Goal: Task Accomplishment & Management: Manage account settings

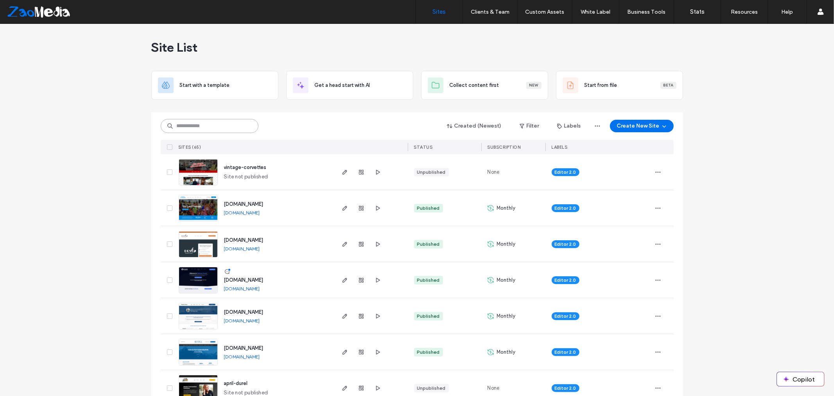
click at [235, 129] on input at bounding box center [210, 126] width 98 height 14
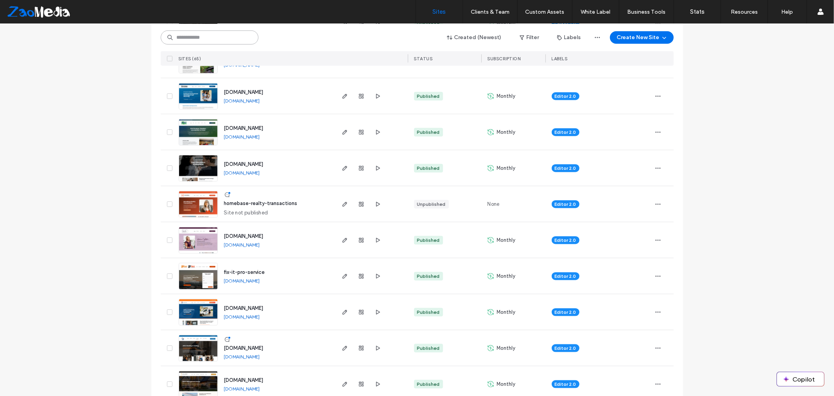
scroll to position [782, 0]
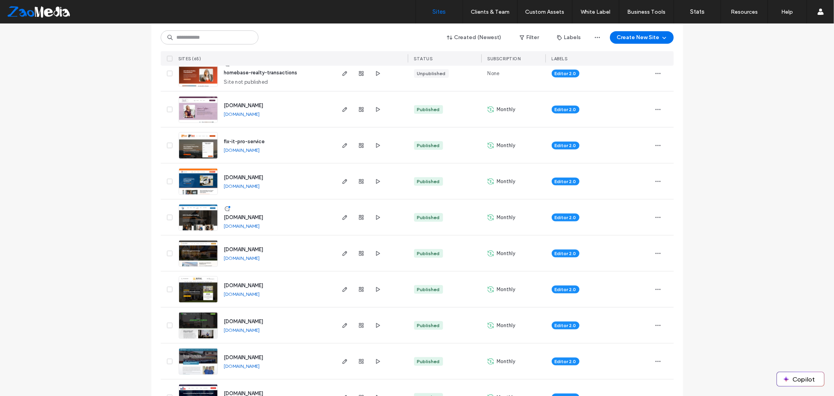
click at [271, 140] on div "fix-it-pro-service fix-it-pro-service.sites.zaomedia.com" at bounding box center [276, 145] width 116 height 36
click at [342, 146] on icon "button" at bounding box center [345, 145] width 6 height 6
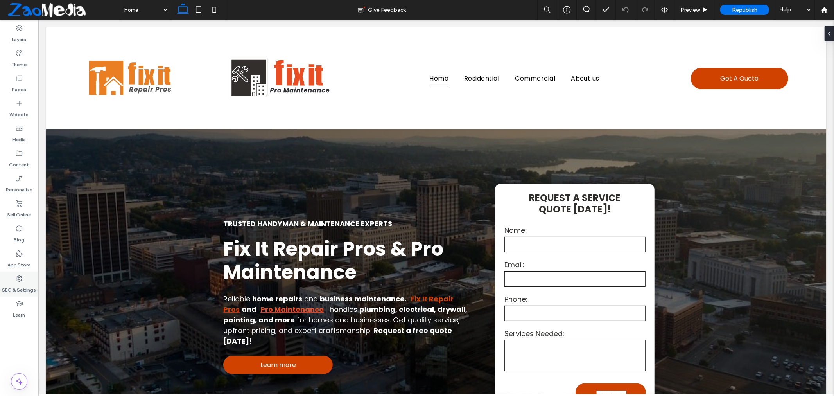
click at [14, 284] on label "SEO & Settings" at bounding box center [19, 287] width 34 height 11
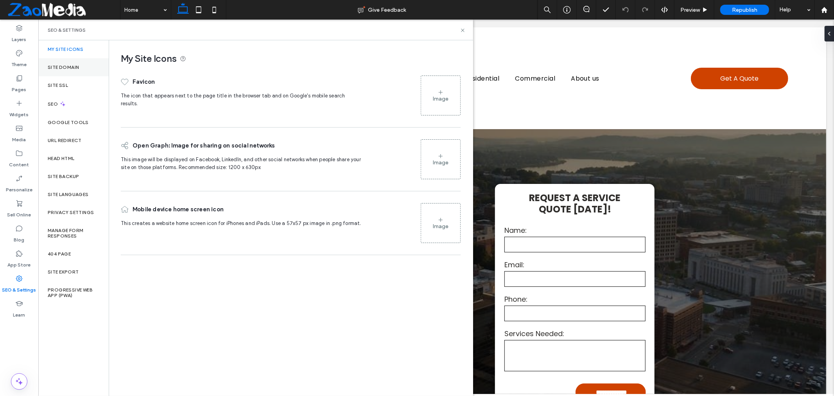
click at [61, 68] on label "Site Domain" at bounding box center [63, 67] width 31 height 5
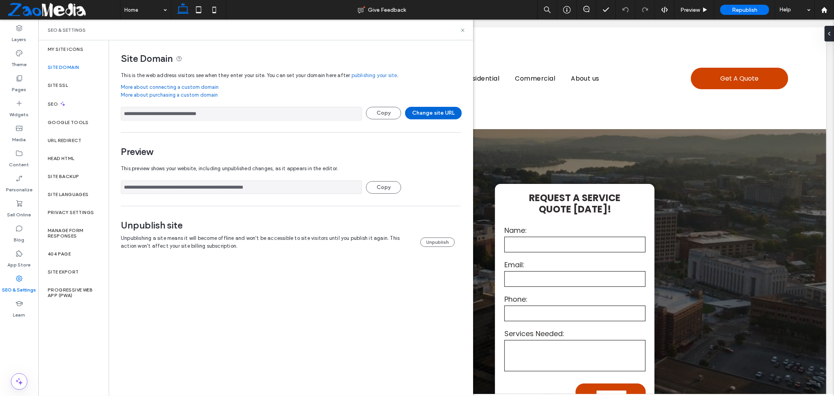
click at [424, 112] on button "Change site URL" at bounding box center [433, 113] width 57 height 13
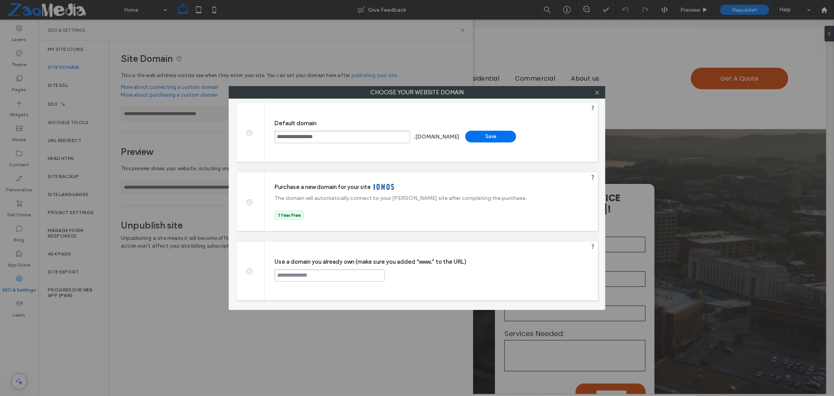
click at [249, 273] on span at bounding box center [249, 270] width 0 height 6
click at [325, 275] on input "text" at bounding box center [329, 275] width 110 height 13
drag, startPoint x: 290, startPoint y: 278, endPoint x: 348, endPoint y: 279, distance: 57.5
click at [349, 279] on input "*******" at bounding box center [329, 275] width 110 height 13
paste input "**********"
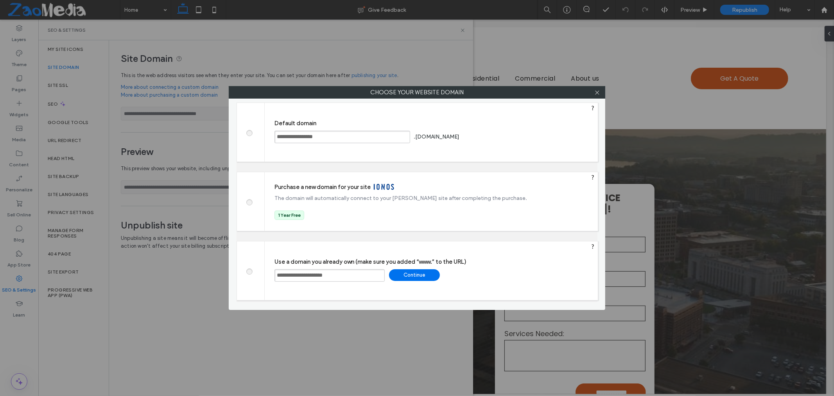
type input "**********"
click at [411, 278] on div "Continue" at bounding box center [414, 275] width 51 height 12
type input "**********"
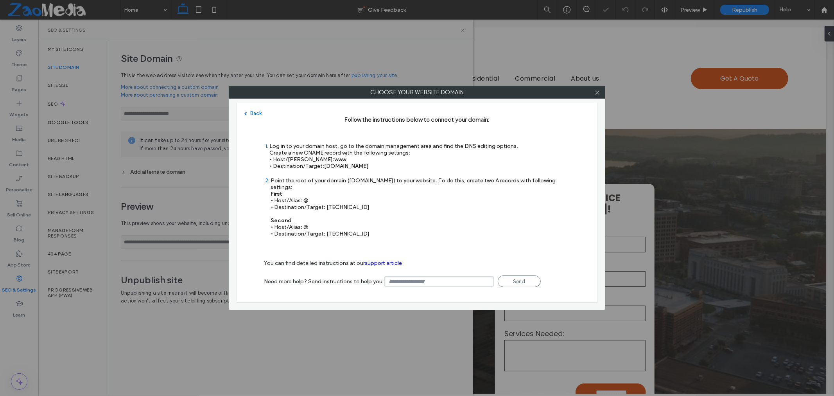
click at [328, 199] on div "Point the root of your domain ([DOMAIN_NAME]) to your website. To do this, crea…" at bounding box center [420, 207] width 299 height 60
drag, startPoint x: 325, startPoint y: 200, endPoint x: 376, endPoint y: 198, distance: 50.5
click at [376, 198] on div "Point the root of your domain ([DOMAIN_NAME]) to your website. To do this, crea…" at bounding box center [420, 207] width 299 height 60
drag, startPoint x: 325, startPoint y: 195, endPoint x: 312, endPoint y: 197, distance: 13.6
click at [307, 198] on div "Point the root of your domain ([DOMAIN_NAME]) to your website. To do this, crea…" at bounding box center [420, 207] width 299 height 60
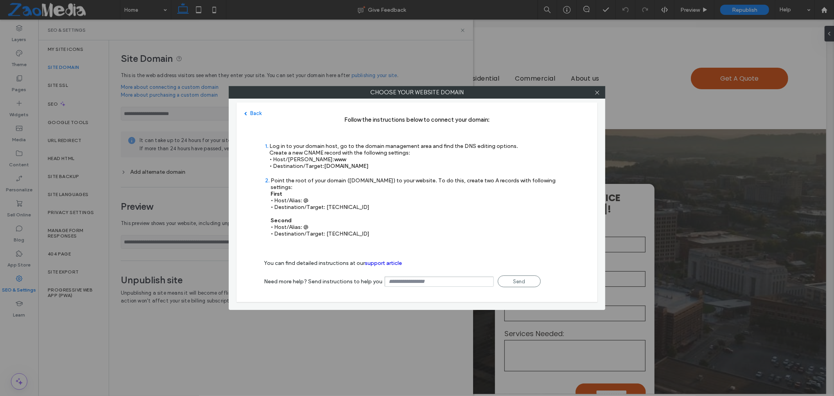
drag, startPoint x: 326, startPoint y: 199, endPoint x: 371, endPoint y: 196, distance: 45.4
click at [371, 196] on div "Point the root of your domain ([DOMAIN_NAME]) to your website. To do this, crea…" at bounding box center [420, 207] width 299 height 60
copy div "[TECHNICAL_ID]"
drag, startPoint x: 303, startPoint y: 193, endPoint x: 309, endPoint y: 192, distance: 6.3
click at [308, 192] on div "Point the root of your domain ([DOMAIN_NAME]) to your website. To do this, crea…" at bounding box center [420, 207] width 299 height 60
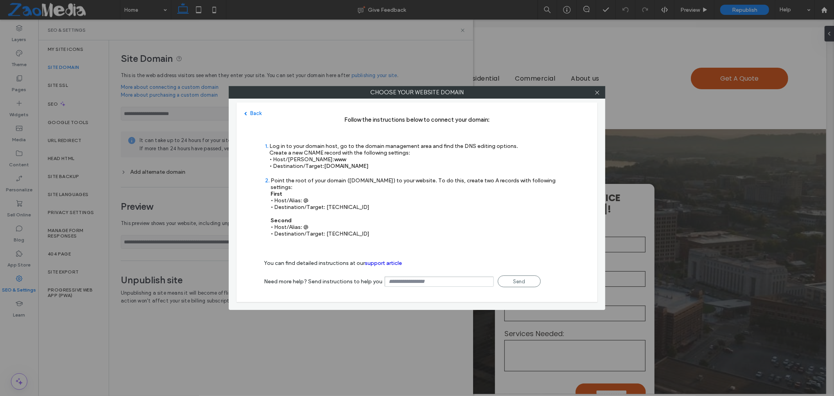
copy div "@"
drag, startPoint x: 323, startPoint y: 226, endPoint x: 365, endPoint y: 224, distance: 41.9
click at [365, 224] on div "Point the root of your domain ([DOMAIN_NAME]) to your website. To do this, crea…" at bounding box center [420, 207] width 299 height 60
copy div "[TECHNICAL_ID]"
drag, startPoint x: 324, startPoint y: 165, endPoint x: 382, endPoint y: 164, distance: 57.9
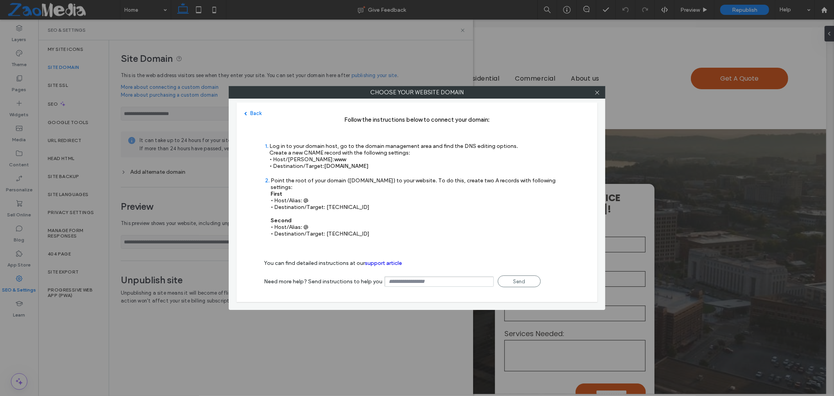
click at [382, 164] on div "Log in to your domain host, go to the domain management area and find the DNS e…" at bounding box center [393, 156] width 249 height 27
copy span "[DOMAIN_NAME]"
drag, startPoint x: 326, startPoint y: 225, endPoint x: 367, endPoint y: 225, distance: 41.4
click at [367, 225] on div "Point the root of your domain ([DOMAIN_NAME]) to your website. To do this, crea…" at bounding box center [420, 207] width 299 height 60
click at [344, 228] on div "Point the root of your domain ([DOMAIN_NAME]) to your website. To do this, crea…" at bounding box center [420, 207] width 299 height 60
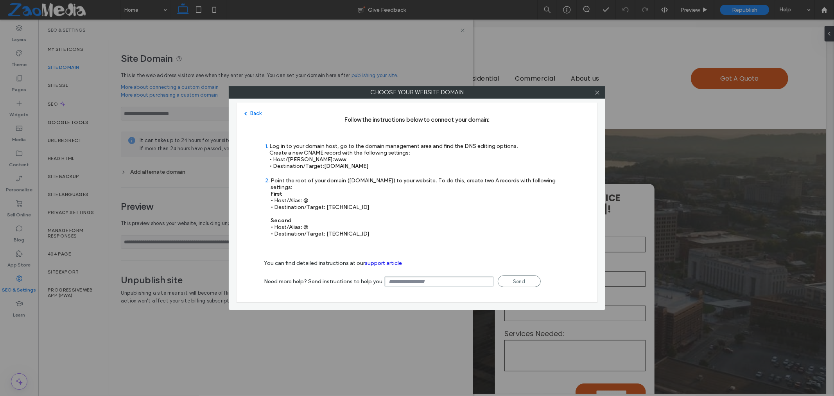
drag, startPoint x: 325, startPoint y: 225, endPoint x: 372, endPoint y: 223, distance: 47.0
click at [372, 223] on div "Point the root of your domain ([DOMAIN_NAME]) to your website. To do this, crea…" at bounding box center [420, 207] width 299 height 60
copy div "[TECHNICAL_ID]"
drag, startPoint x: 325, startPoint y: 167, endPoint x: 388, endPoint y: 167, distance: 62.6
click at [388, 167] on div "Log in to your domain host, go to the domain management area and find the DNS e…" at bounding box center [393, 156] width 249 height 27
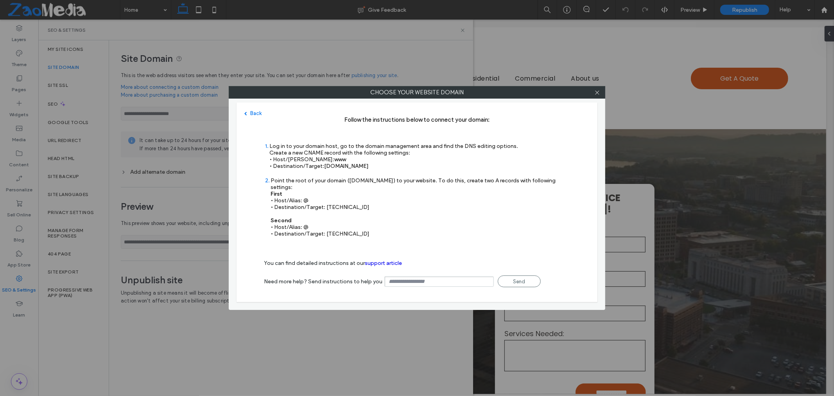
copy span "[DOMAIN_NAME]"
click at [599, 92] on icon at bounding box center [597, 93] width 6 height 6
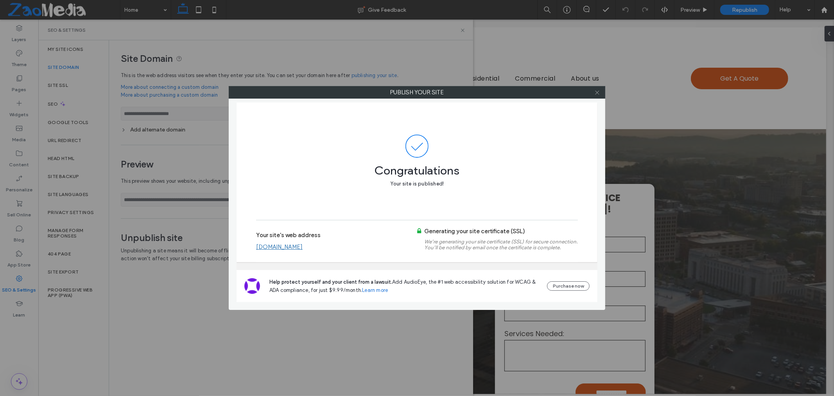
click at [595, 92] on icon at bounding box center [597, 93] width 6 height 6
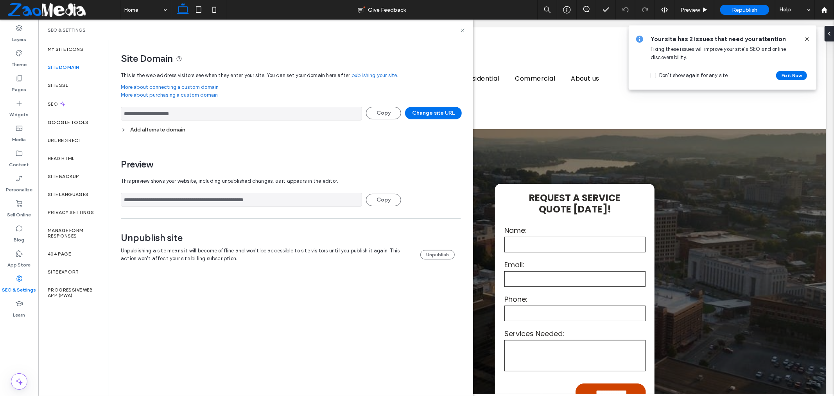
click at [806, 36] on icon at bounding box center [807, 39] width 6 height 6
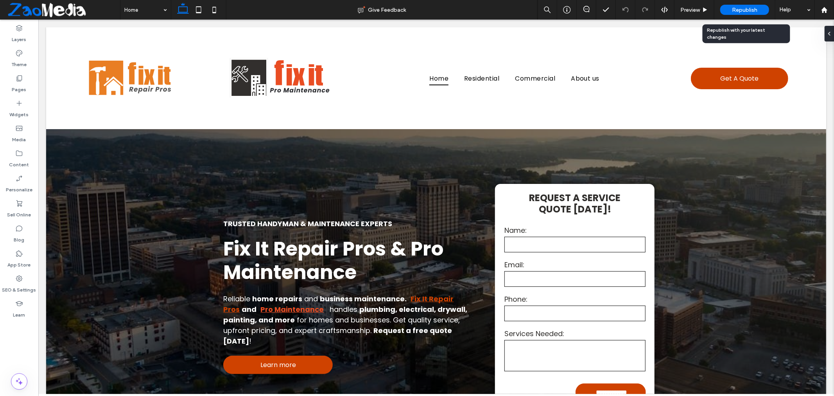
click at [748, 11] on span "Republish" at bounding box center [744, 10] width 25 height 7
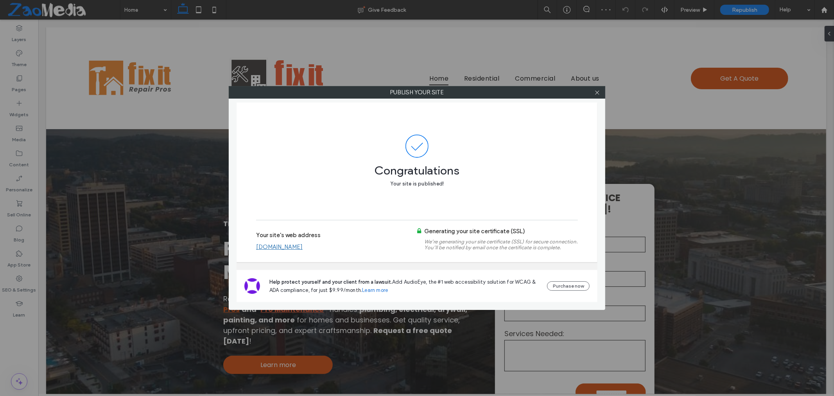
click at [274, 247] on link "[DOMAIN_NAME]" at bounding box center [279, 246] width 47 height 7
click at [272, 246] on link "[DOMAIN_NAME]" at bounding box center [279, 246] width 47 height 7
click at [596, 94] on icon at bounding box center [597, 93] width 6 height 6
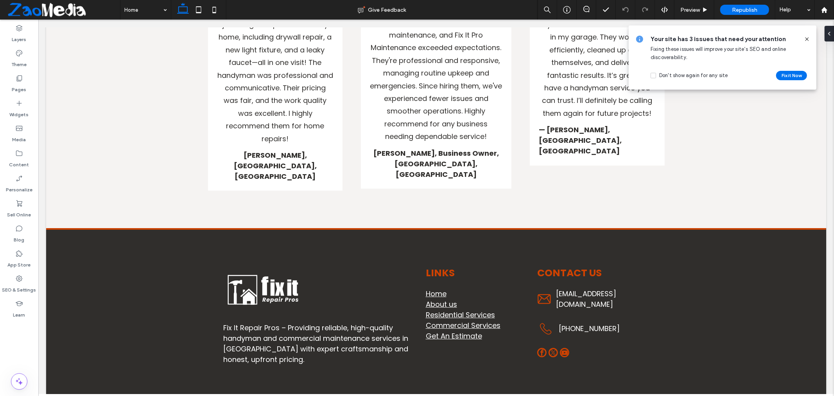
scroll to position [2055, 0]
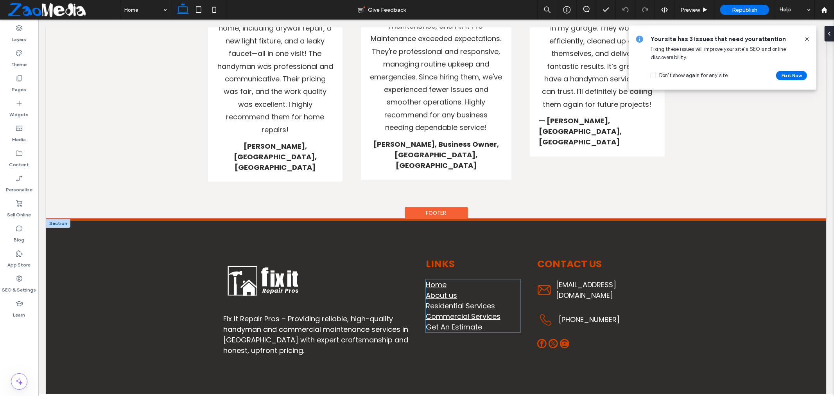
click at [446, 279] on p "Home" at bounding box center [472, 284] width 95 height 11
click at [446, 279] on div "Home About us Residential Services Commercial Services Get An Estimate" at bounding box center [472, 305] width 95 height 53
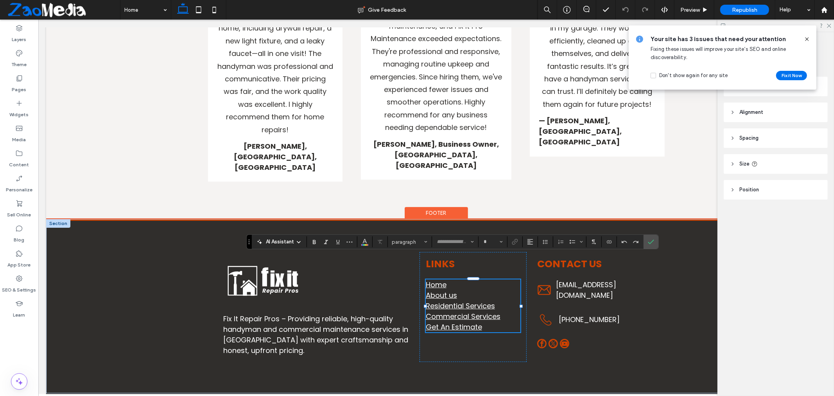
type input "*******"
type input "**"
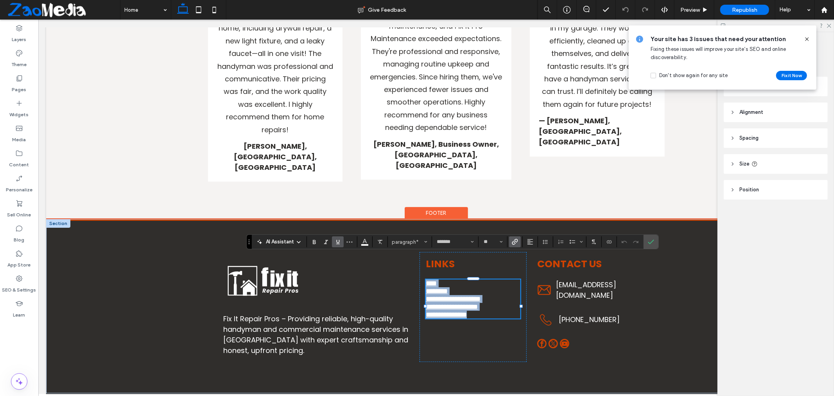
click at [436, 279] on link "****" at bounding box center [430, 282] width 11 height 7
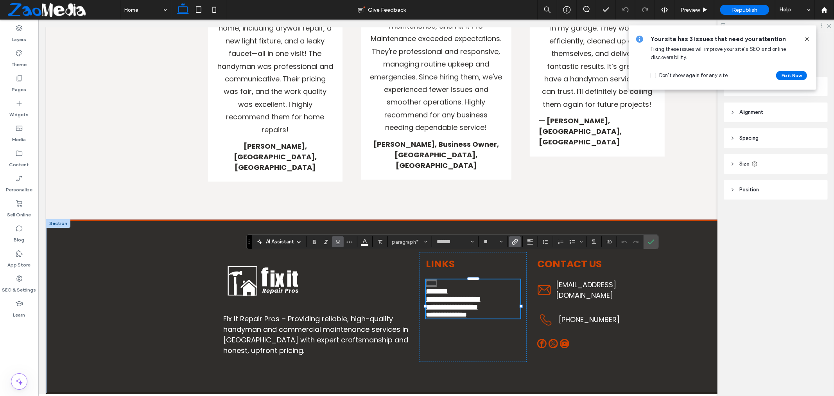
click at [514, 244] on icon "Link" at bounding box center [515, 241] width 6 height 6
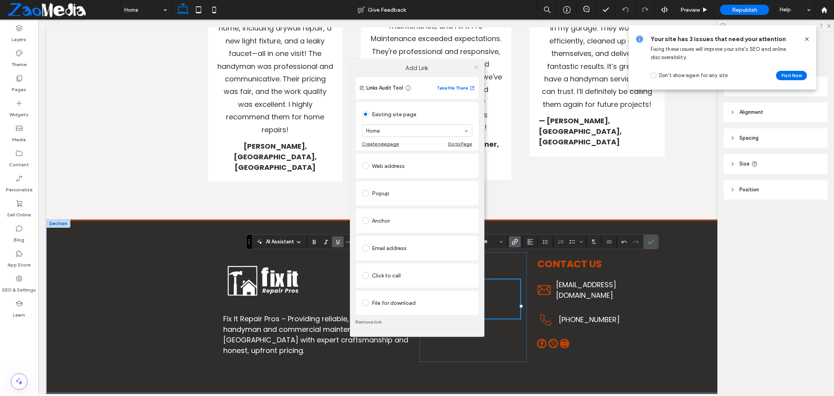
click at [476, 64] on icon at bounding box center [476, 67] width 6 height 6
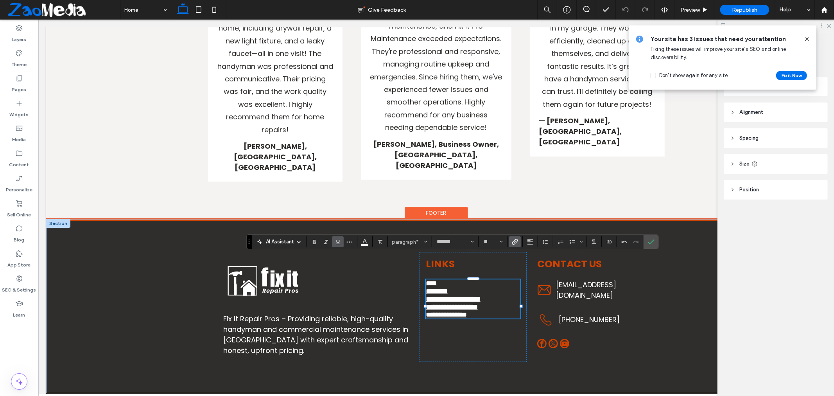
click at [446, 287] on link "********" at bounding box center [436, 290] width 22 height 7
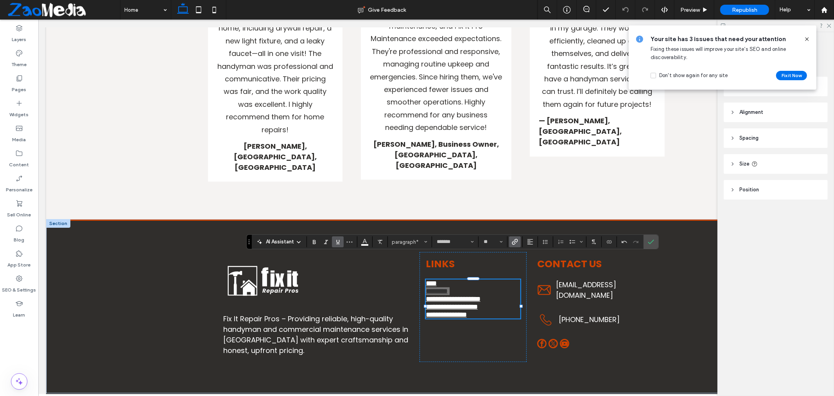
click at [516, 238] on span "Link" at bounding box center [515, 242] width 6 height 10
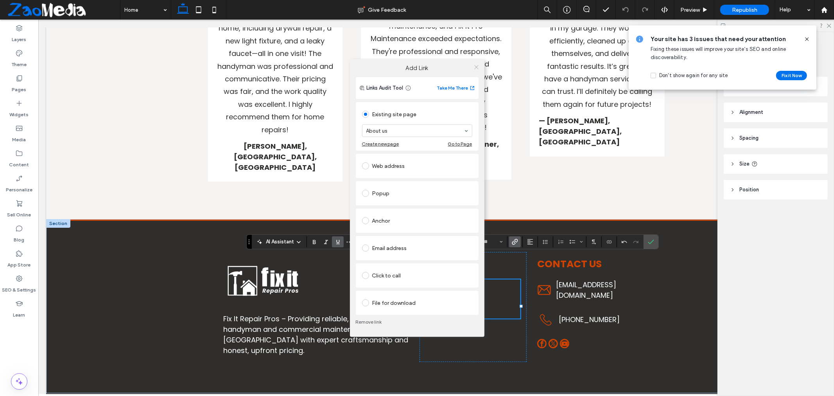
click at [479, 64] on icon at bounding box center [476, 67] width 6 height 6
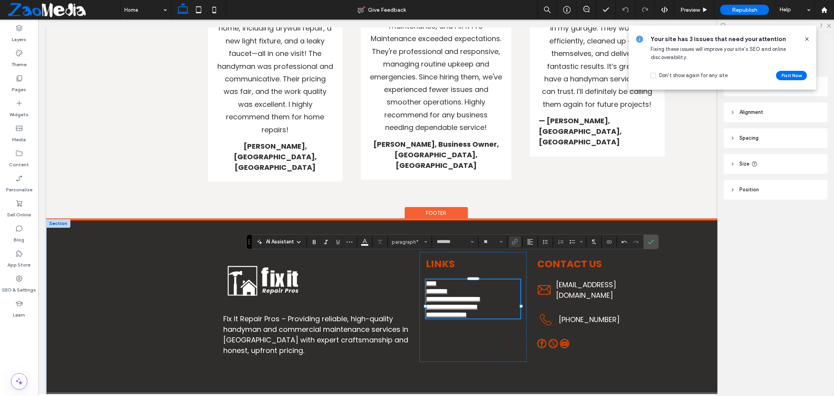
click at [458, 295] on link "**********" at bounding box center [452, 298] width 55 height 7
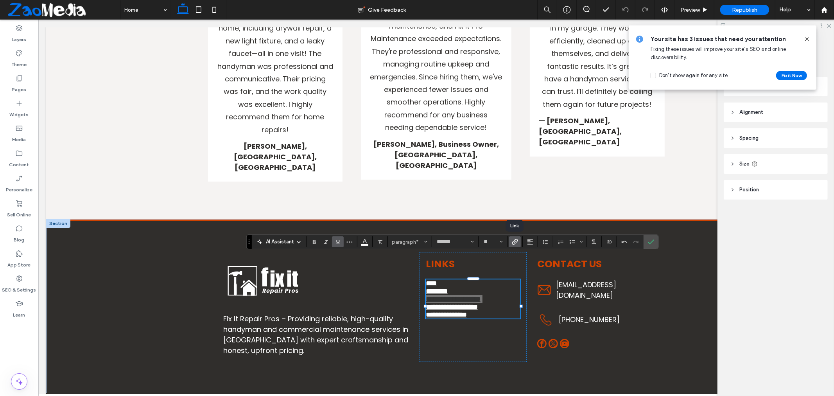
click at [517, 240] on icon "Link" at bounding box center [515, 241] width 6 height 6
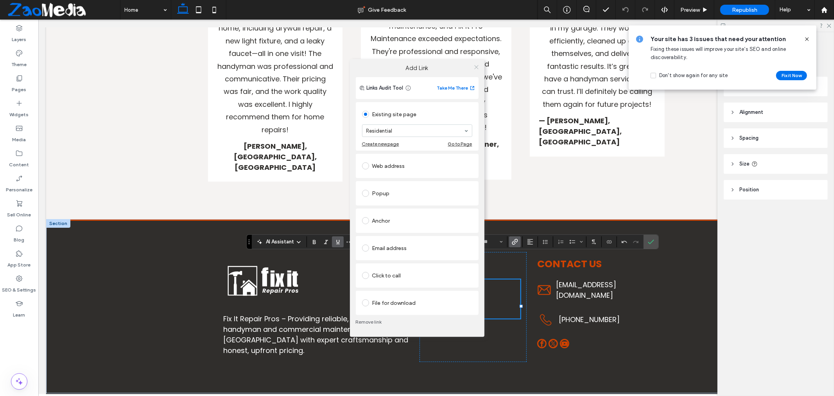
click at [478, 66] on icon at bounding box center [476, 67] width 6 height 6
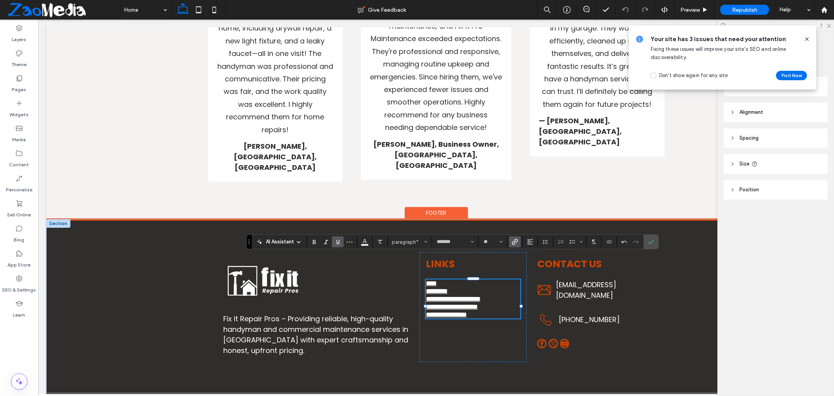
click at [477, 303] on link "**********" at bounding box center [451, 306] width 52 height 7
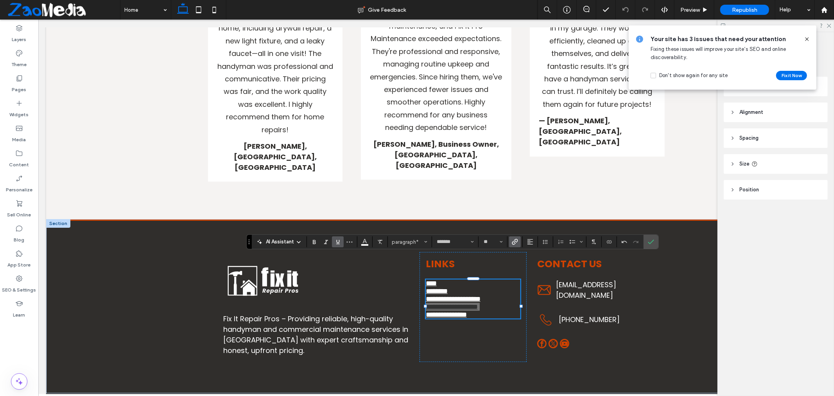
click at [517, 240] on use "Link" at bounding box center [515, 242] width 6 height 6
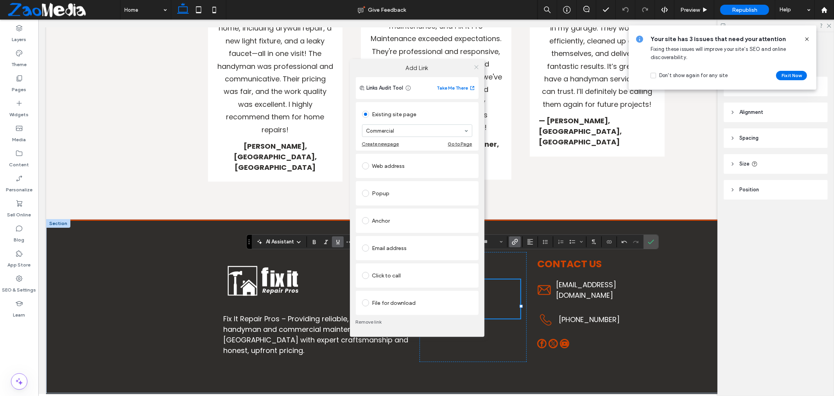
click at [478, 68] on icon at bounding box center [476, 67] width 6 height 6
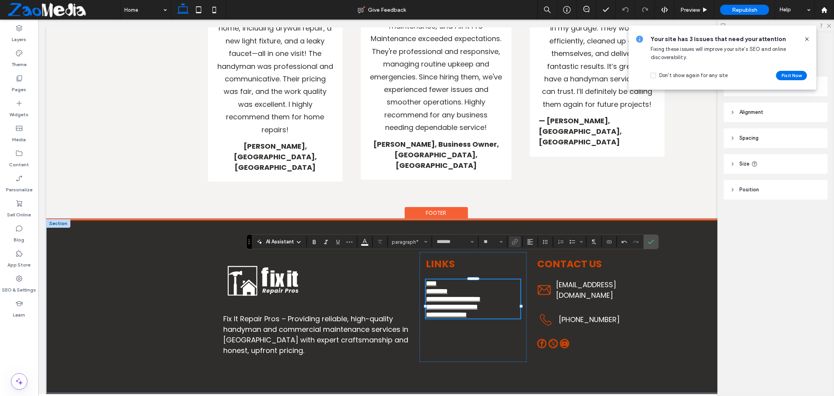
click at [464, 310] on link "**********" at bounding box center [445, 313] width 41 height 7
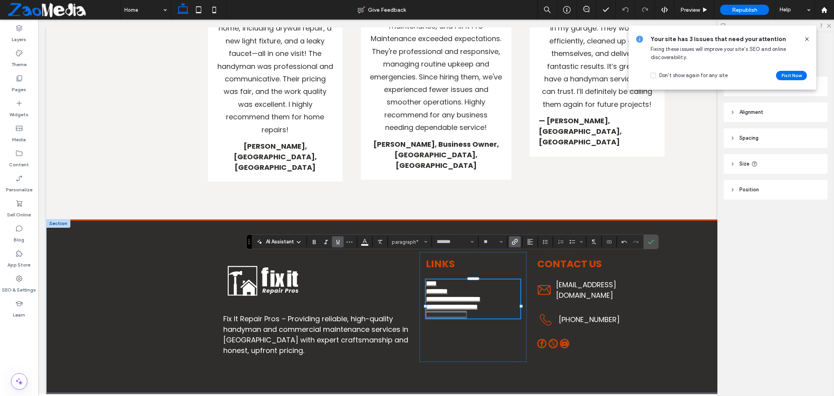
click at [517, 242] on icon "Link" at bounding box center [515, 241] width 6 height 6
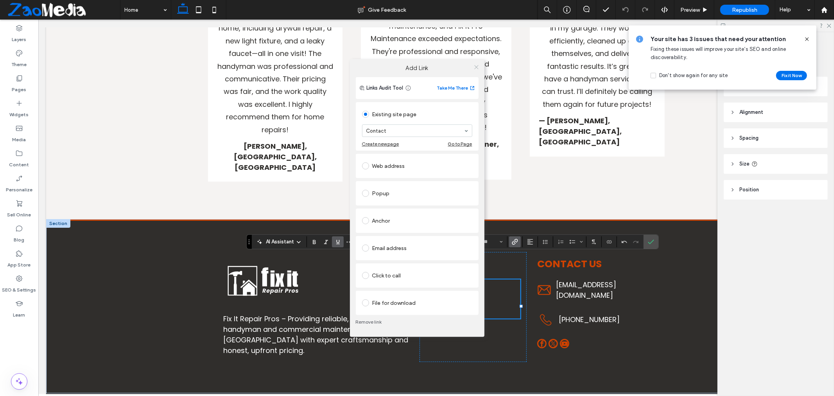
click at [475, 66] on icon at bounding box center [476, 67] width 6 height 6
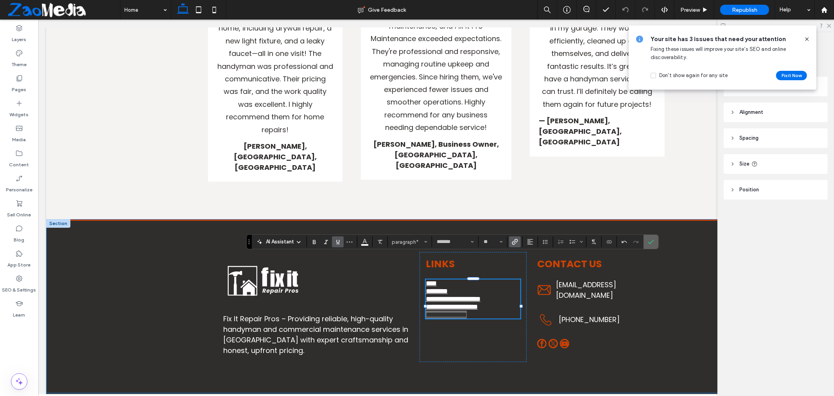
drag, startPoint x: 652, startPoint y: 244, endPoint x: 614, endPoint y: 224, distance: 43.2
click at [652, 243] on icon "Confirm" at bounding box center [651, 241] width 6 height 6
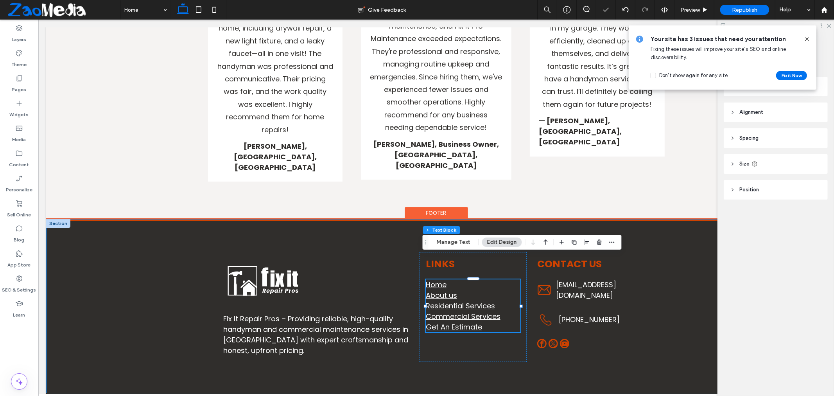
click at [688, 270] on div "Fix It Repair Pros – Providing reliable, high-quality handyman and commercial m…" at bounding box center [436, 306] width 780 height 174
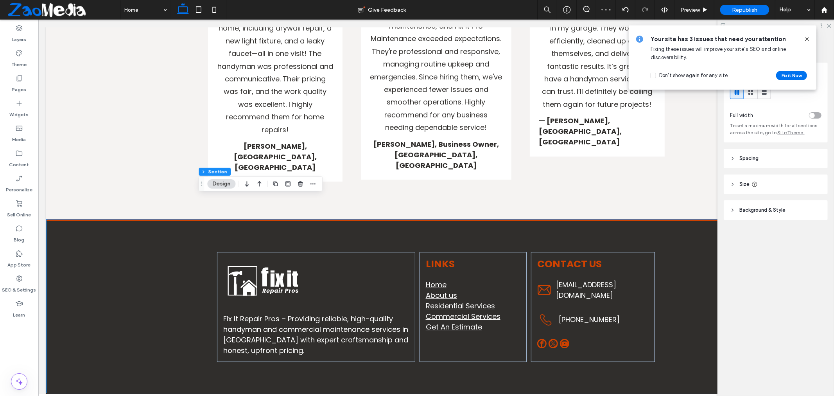
click at [810, 38] on icon at bounding box center [807, 39] width 6 height 6
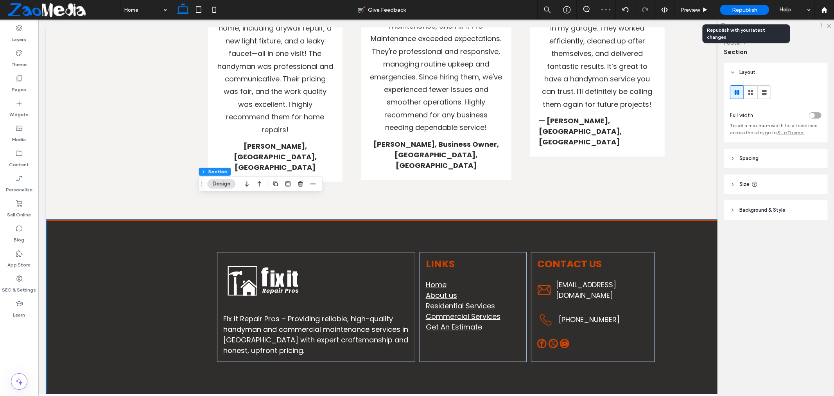
click at [744, 13] on span "Republish" at bounding box center [744, 10] width 25 height 7
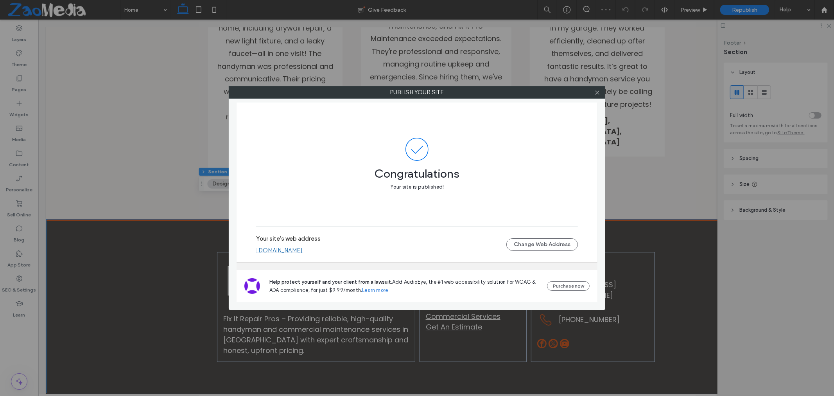
click at [299, 253] on link "[DOMAIN_NAME]" at bounding box center [279, 250] width 47 height 7
click at [595, 91] on icon at bounding box center [597, 93] width 6 height 6
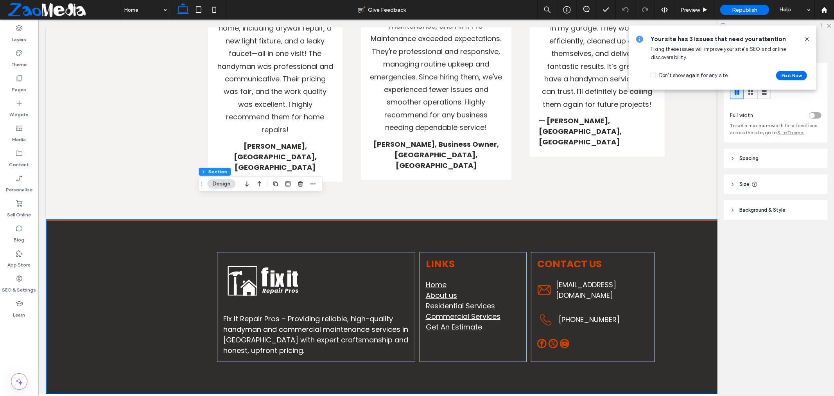
click at [810, 43] on span at bounding box center [807, 39] width 6 height 9
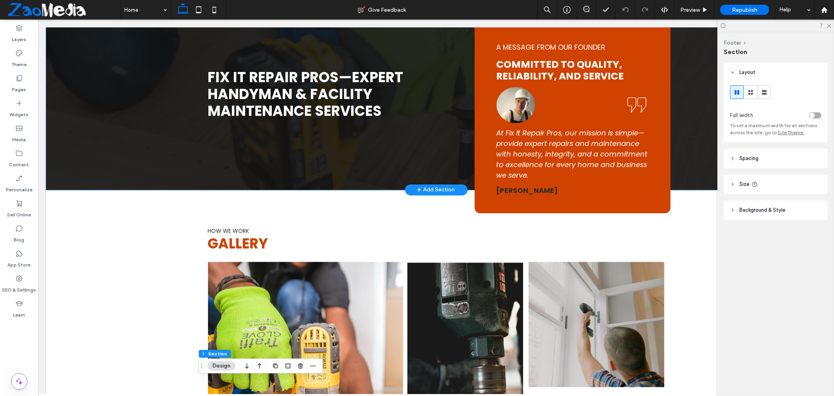
scroll to position [1230, 0]
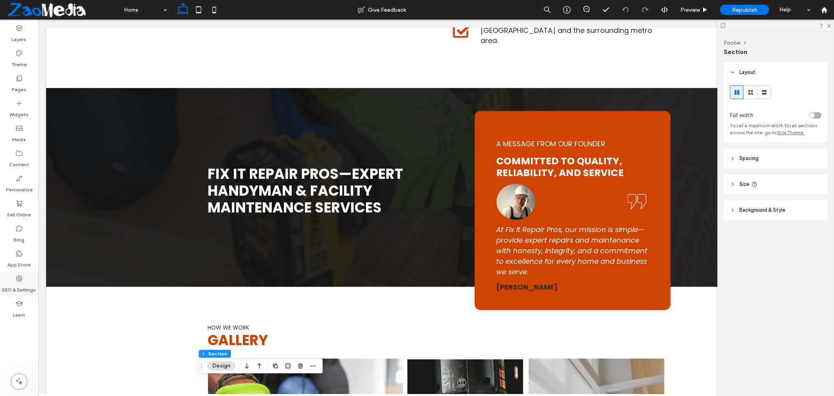
click at [21, 280] on icon at bounding box center [19, 278] width 8 height 8
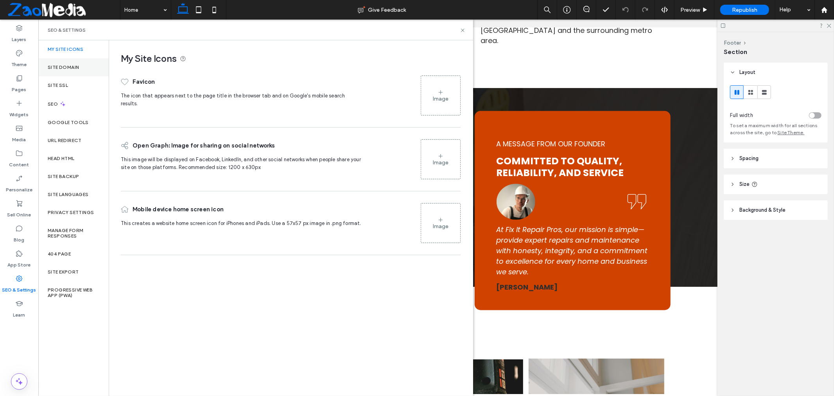
click at [63, 67] on label "Site Domain" at bounding box center [63, 67] width 31 height 5
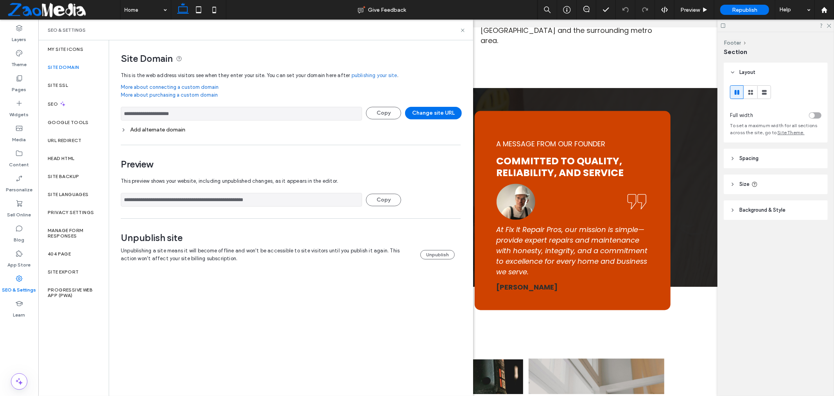
click at [137, 129] on div "Add alternate domain" at bounding box center [291, 129] width 340 height 7
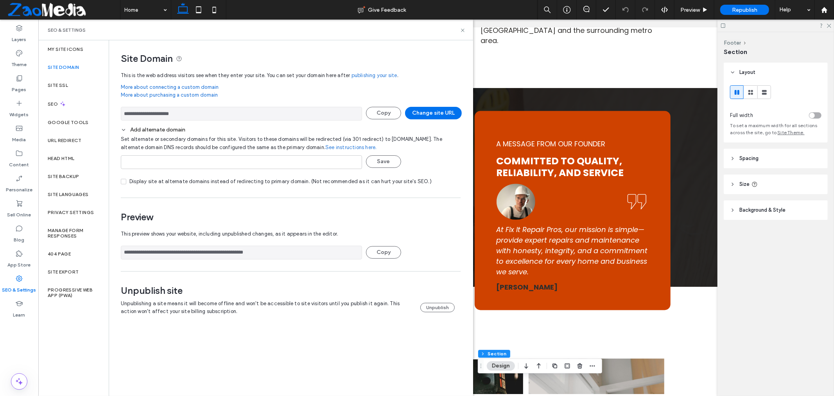
click at [239, 171] on div "Save" at bounding box center [241, 163] width 241 height 25
click at [241, 165] on input at bounding box center [241, 162] width 241 height 14
paste input "**********"
type input "**********"
click at [384, 165] on button "Save" at bounding box center [383, 161] width 35 height 13
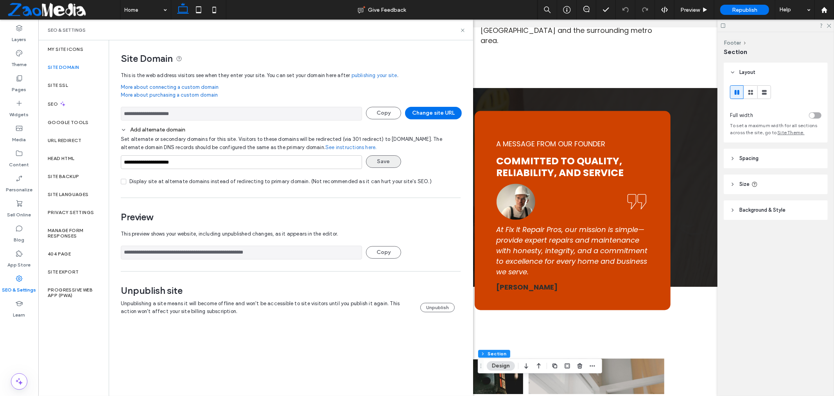
click at [384, 159] on button "Save" at bounding box center [383, 161] width 35 height 13
click at [388, 158] on button "Save" at bounding box center [383, 161] width 35 height 13
click at [464, 31] on icon at bounding box center [463, 30] width 6 height 6
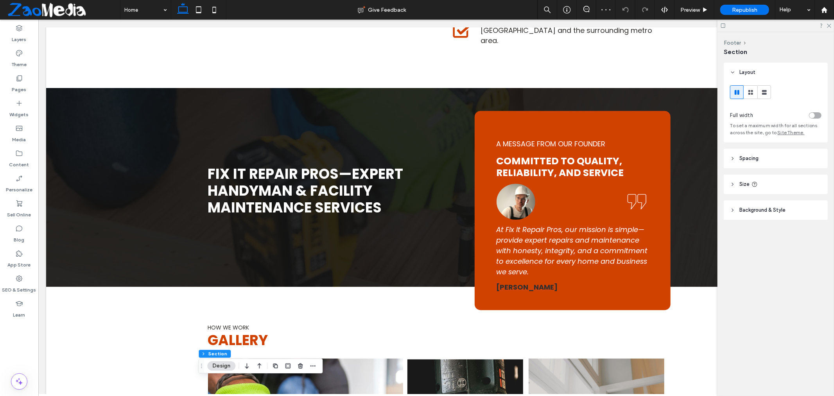
click at [742, 13] on div "Republish" at bounding box center [744, 10] width 49 height 10
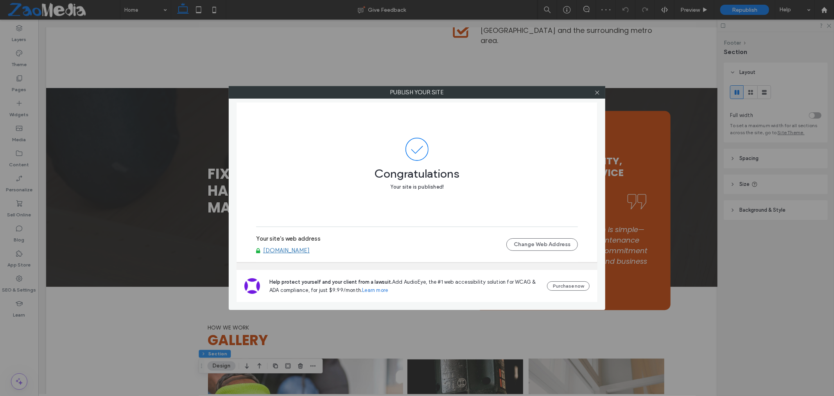
click at [18, 283] on div "Publish your site Congratulations Your site is published! Your site's web addre…" at bounding box center [417, 198] width 834 height 396
click at [592, 91] on div at bounding box center [597, 92] width 12 height 12
click at [597, 91] on icon at bounding box center [597, 93] width 6 height 6
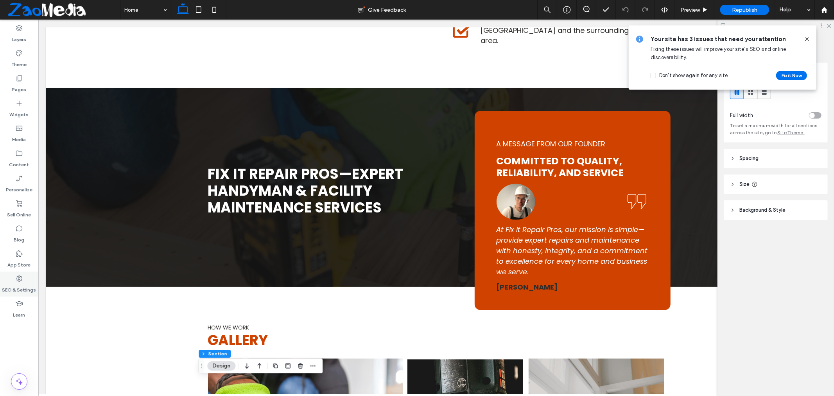
click at [17, 287] on label "SEO & Settings" at bounding box center [19, 287] width 34 height 11
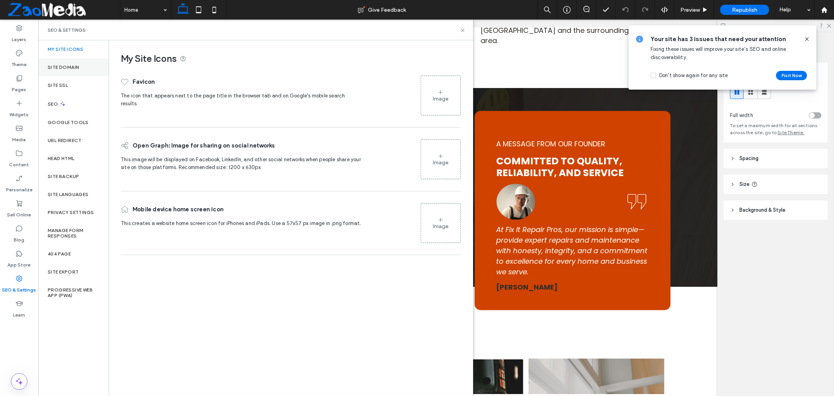
click at [69, 65] on label "Site Domain" at bounding box center [63, 67] width 31 height 5
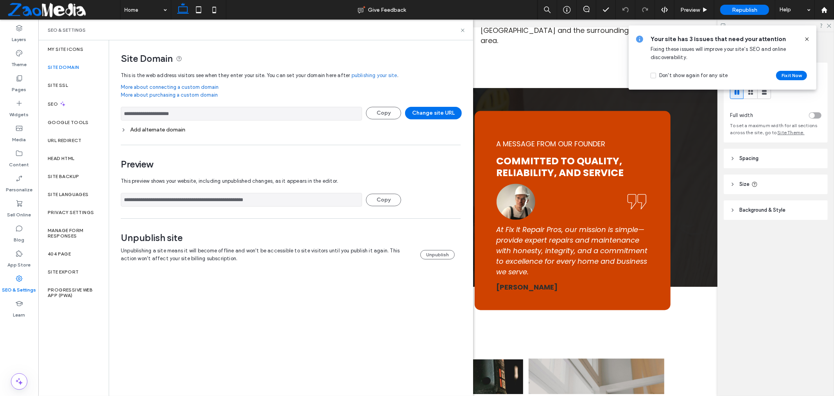
click at [165, 135] on div "**********" at bounding box center [291, 122] width 340 height 38
click at [165, 130] on div "Add alternate domain" at bounding box center [291, 129] width 340 height 7
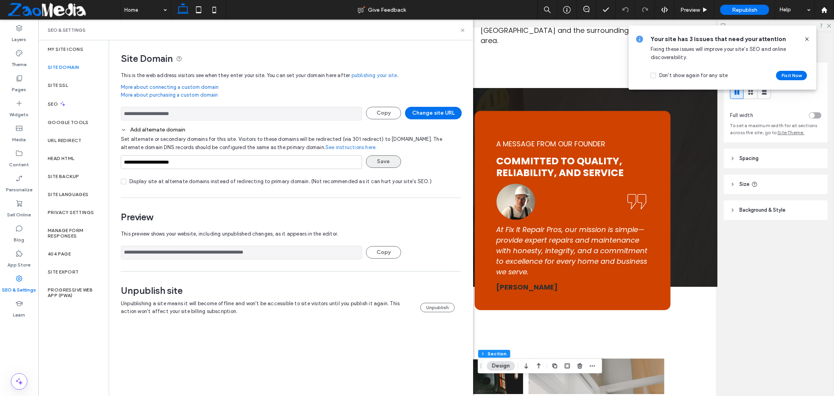
click at [393, 158] on button "Save" at bounding box center [383, 161] width 35 height 13
click at [806, 39] on icon at bounding box center [807, 39] width 6 height 6
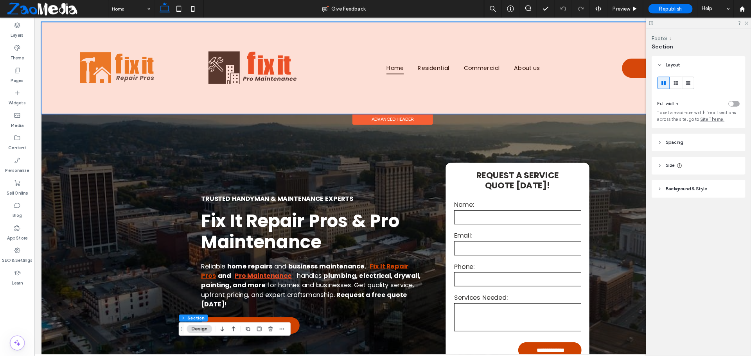
scroll to position [0, 0]
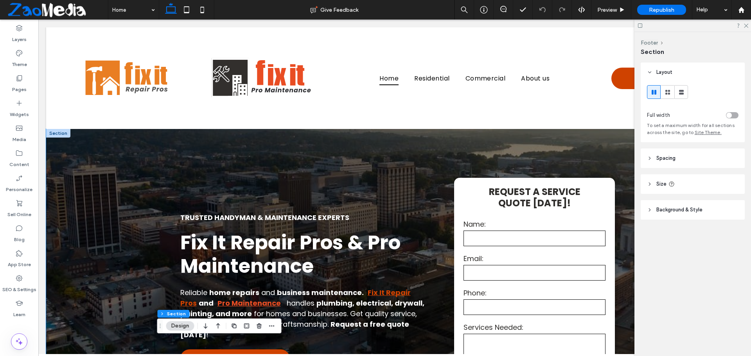
drag, startPoint x: 858, startPoint y: 20, endPoint x: 332, endPoint y: 140, distance: 540.3
click at [332, 140] on div "**********" at bounding box center [394, 290] width 469 height 323
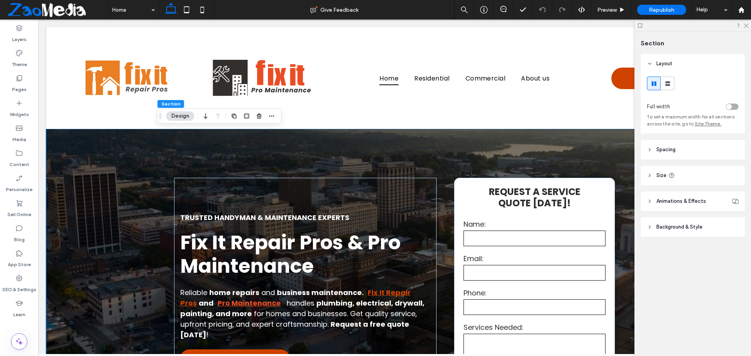
click at [639, 25] on icon at bounding box center [640, 26] width 6 height 6
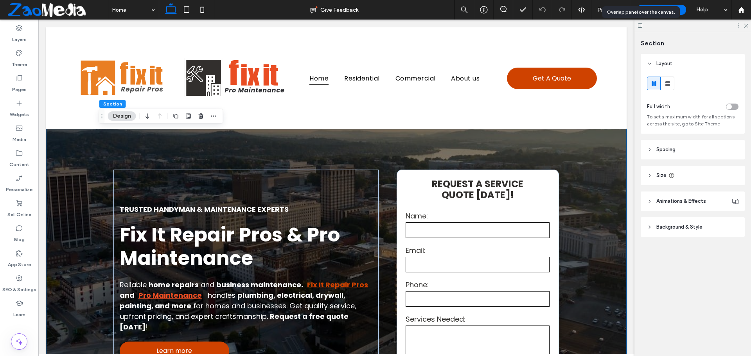
click at [639, 25] on icon at bounding box center [640, 26] width 6 height 6
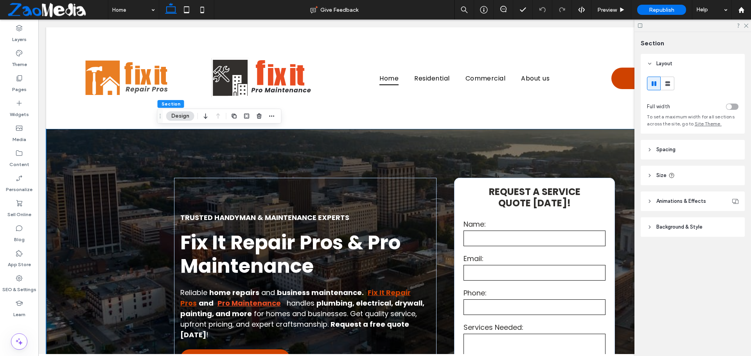
click at [749, 26] on div at bounding box center [692, 26] width 117 height 12
click at [744, 25] on icon at bounding box center [745, 25] width 5 height 5
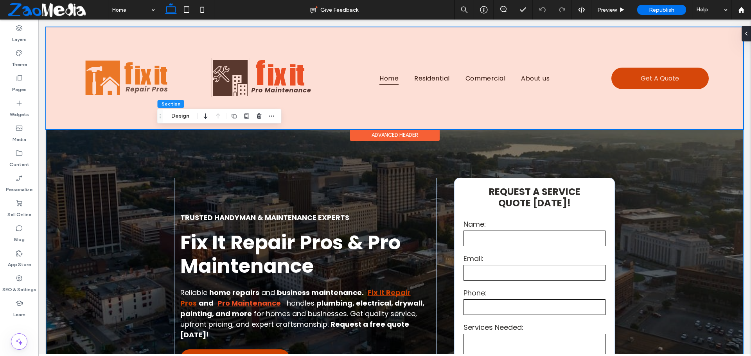
click at [438, 116] on div at bounding box center [394, 78] width 697 height 102
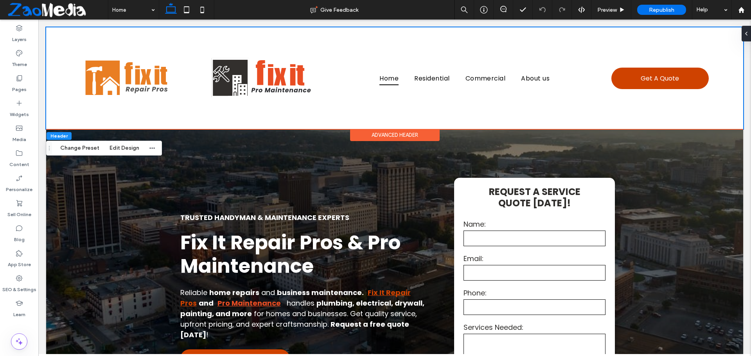
click at [418, 127] on div "Home Residential Commercial About us Get A Quote Section Advanced Header" at bounding box center [394, 78] width 697 height 102
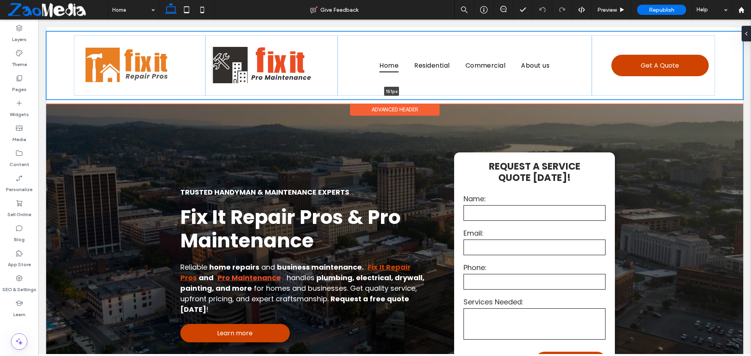
drag, startPoint x: 315, startPoint y: 127, endPoint x: 321, endPoint y: 92, distance: 35.3
click at [321, 92] on div "Home Residential Commercial About us Get A Quote 151px Section" at bounding box center [394, 65] width 697 height 68
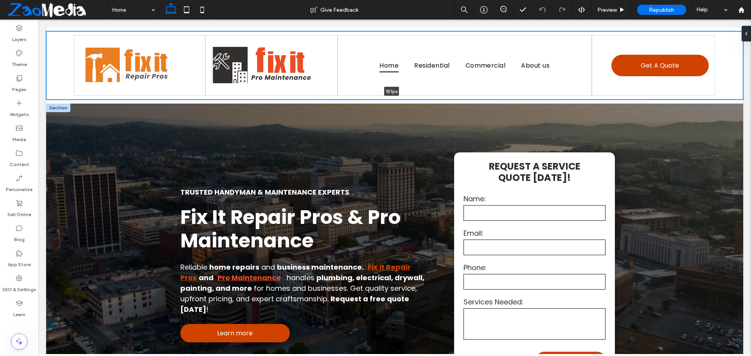
type input "***"
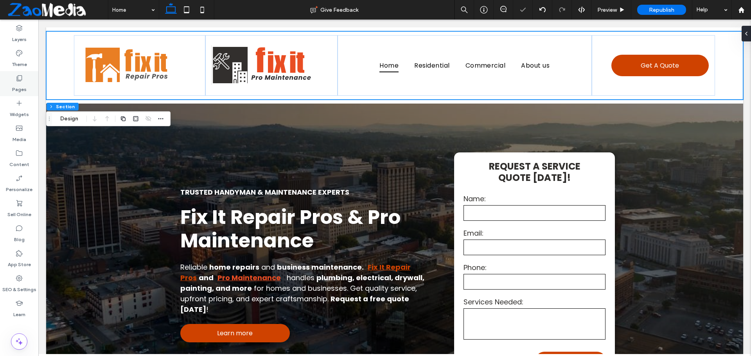
click at [8, 84] on div "Pages" at bounding box center [19, 83] width 38 height 25
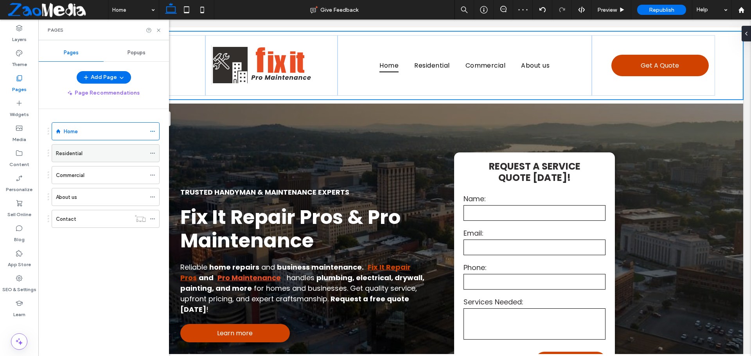
click at [108, 153] on div "Residential" at bounding box center [101, 153] width 90 height 8
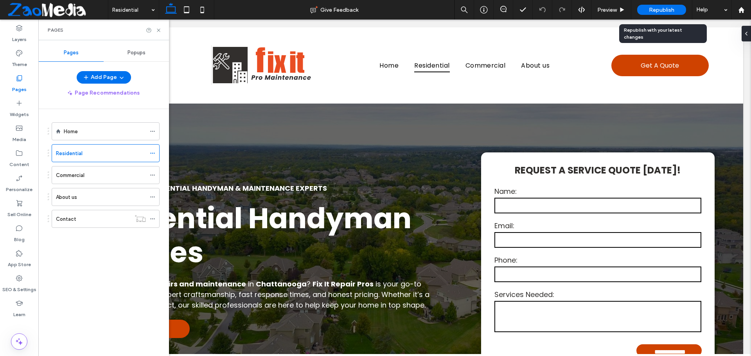
click at [644, 9] on div "Republish" at bounding box center [661, 10] width 49 height 10
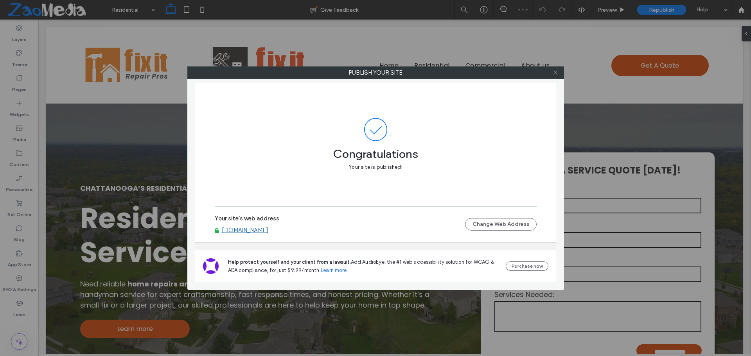
click at [552, 71] on icon at bounding box center [555, 73] width 6 height 6
